Goal: Information Seeking & Learning: Learn about a topic

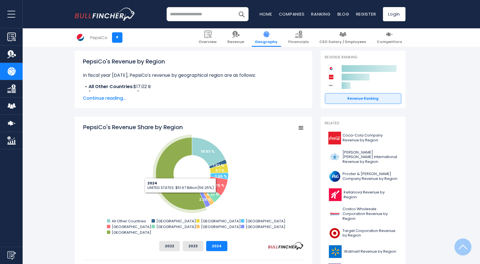
scroll to position [156, 0]
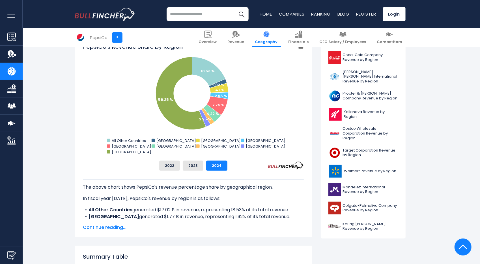
click at [111, 225] on span "Continue reading..." at bounding box center [193, 227] width 221 height 7
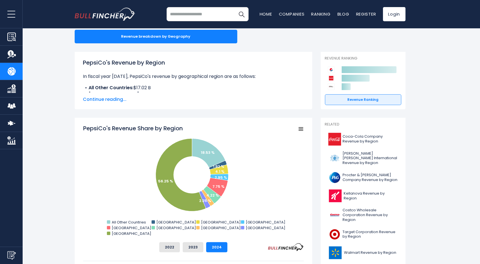
scroll to position [0, 0]
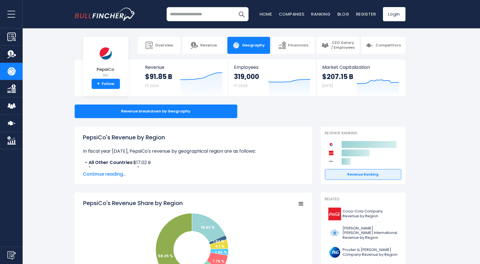
click at [96, 9] on img "Go to homepage" at bounding box center [105, 14] width 61 height 13
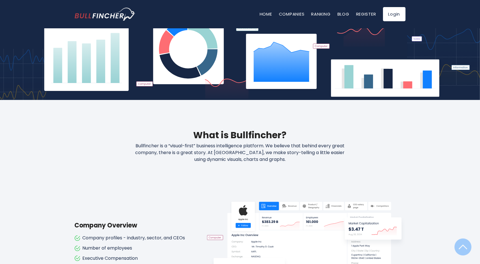
scroll to position [157, 0]
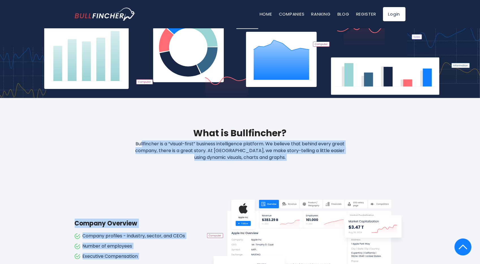
drag, startPoint x: 139, startPoint y: 144, endPoint x: 257, endPoint y: 174, distance: 121.5
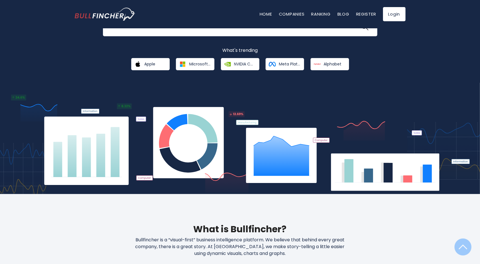
scroll to position [0, 0]
